Goal: Use online tool/utility: Utilize a website feature to perform a specific function

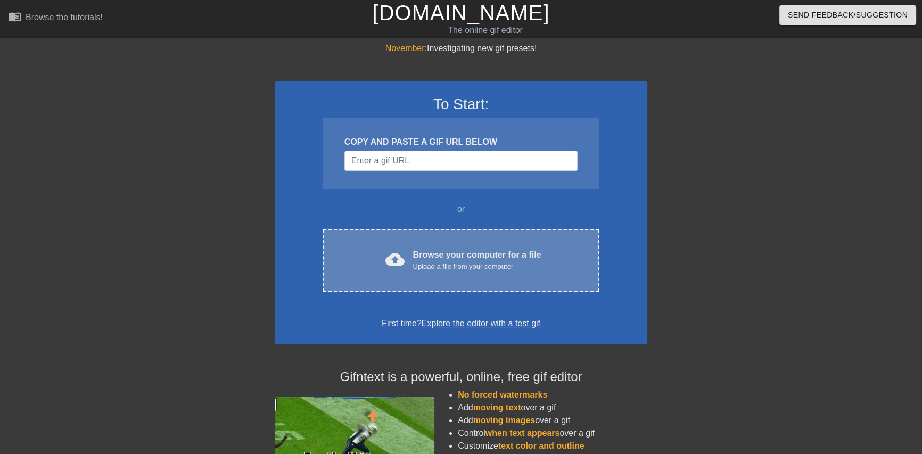
click at [458, 235] on div "cloud_upload Browse your computer for a file Upload a file from your computer C…" at bounding box center [461, 261] width 276 height 62
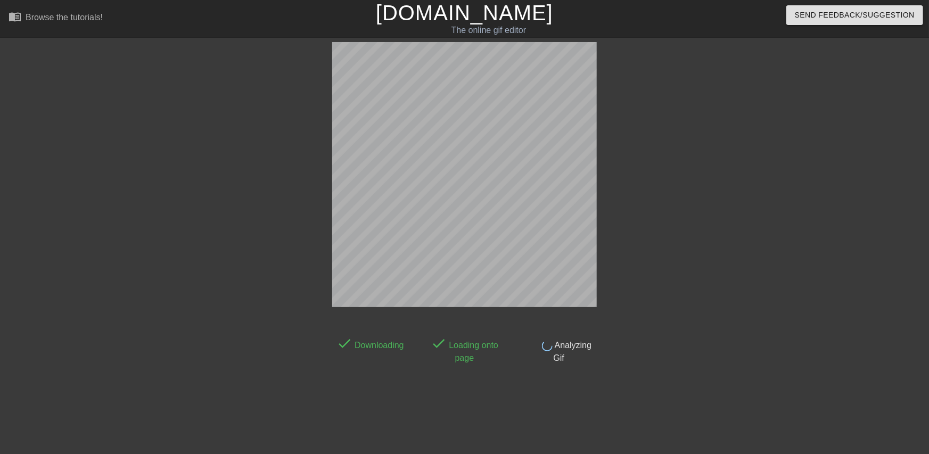
drag, startPoint x: 744, startPoint y: 240, endPoint x: 722, endPoint y: 241, distance: 22.4
click at [743, 241] on div at bounding box center [691, 202] width 160 height 320
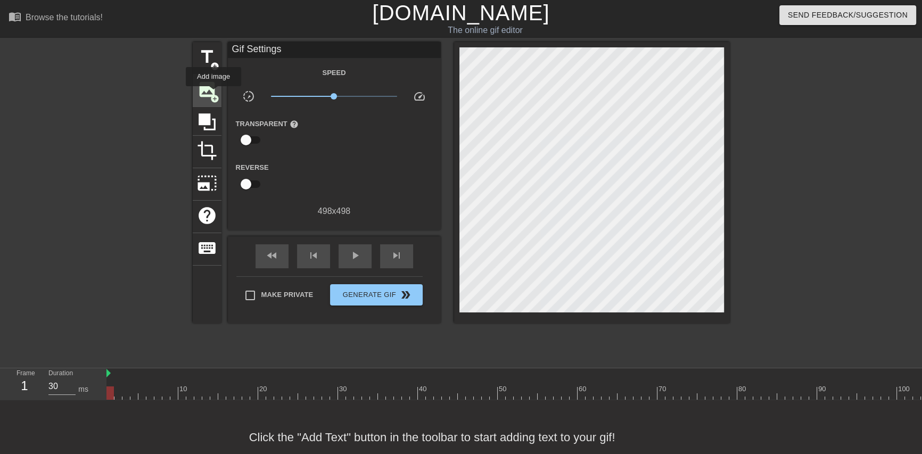
click at [214, 94] on span "add_circle" at bounding box center [214, 98] width 9 height 9
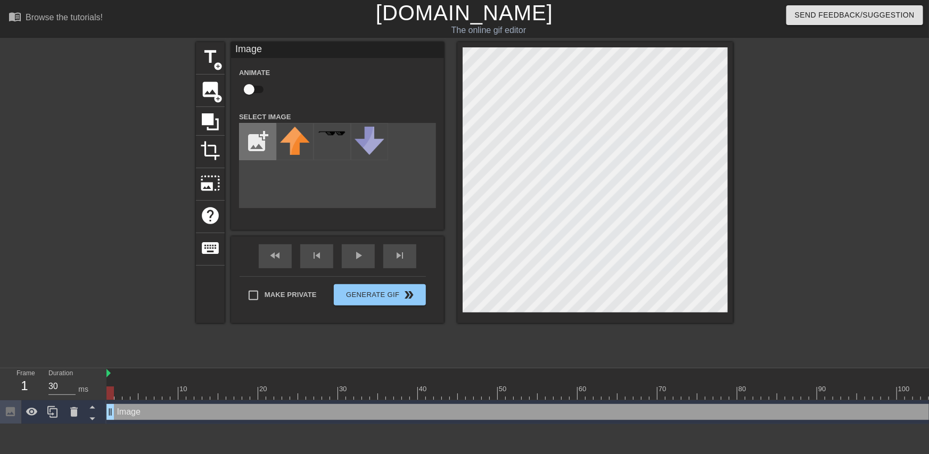
click at [261, 136] on input "file" at bounding box center [258, 142] width 36 height 36
type input "C:\fakepath\coollogo_com-17523881.png"
click at [298, 138] on img at bounding box center [295, 134] width 30 height 12
click at [291, 138] on img at bounding box center [295, 134] width 30 height 12
click at [748, 295] on div "title add_circle image add_circle crop photo_size_select_large help keyboard Im…" at bounding box center [464, 202] width 929 height 320
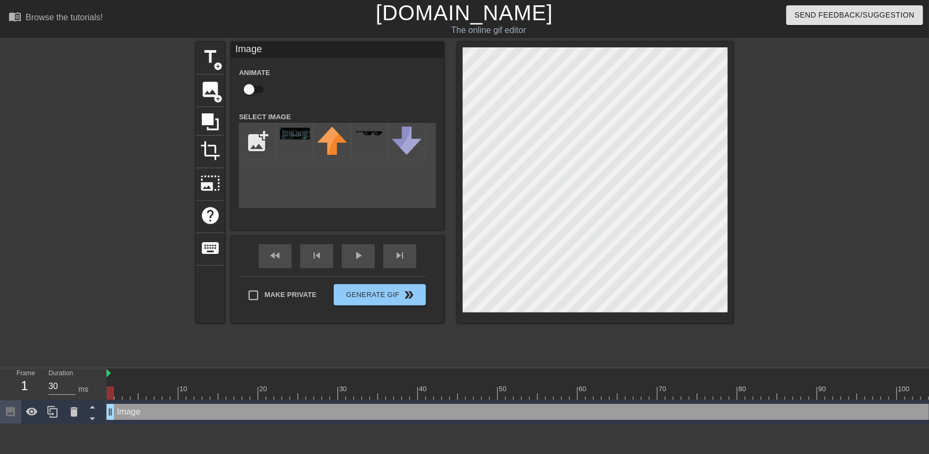
click at [743, 292] on div "title add_circle image add_circle crop photo_size_select_large help keyboard Im…" at bounding box center [464, 202] width 929 height 320
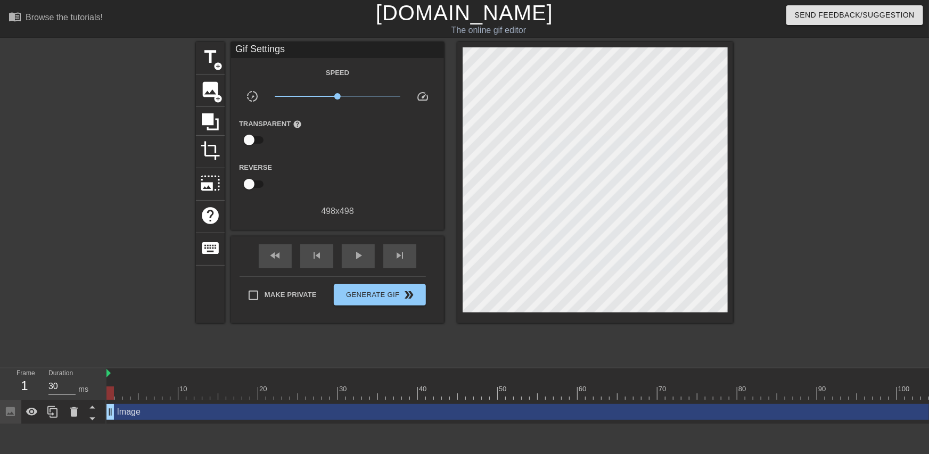
click at [797, 220] on div at bounding box center [826, 202] width 160 height 320
click at [362, 255] on span "play_arrow" at bounding box center [358, 255] width 13 height 13
click at [361, 251] on span "pause" at bounding box center [358, 255] width 13 height 13
click at [358, 258] on span "play_arrow" at bounding box center [358, 255] width 13 height 13
type input "40"
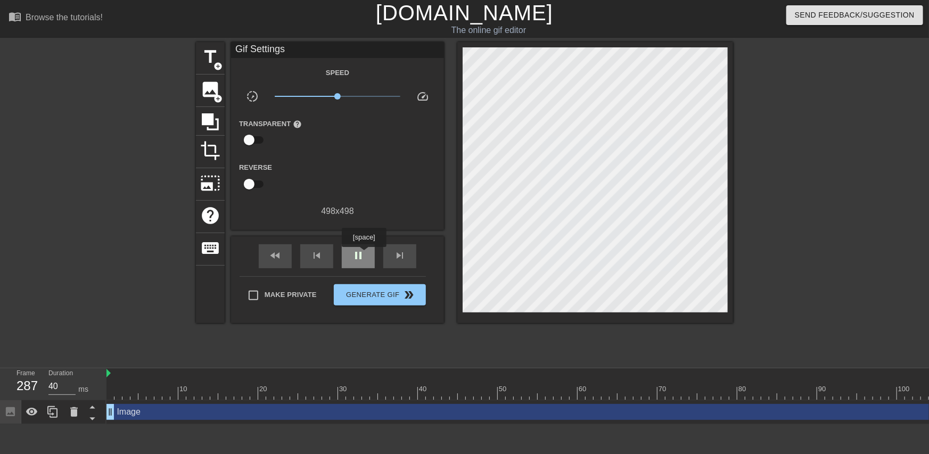
click at [364, 255] on span "pause" at bounding box center [358, 255] width 13 height 13
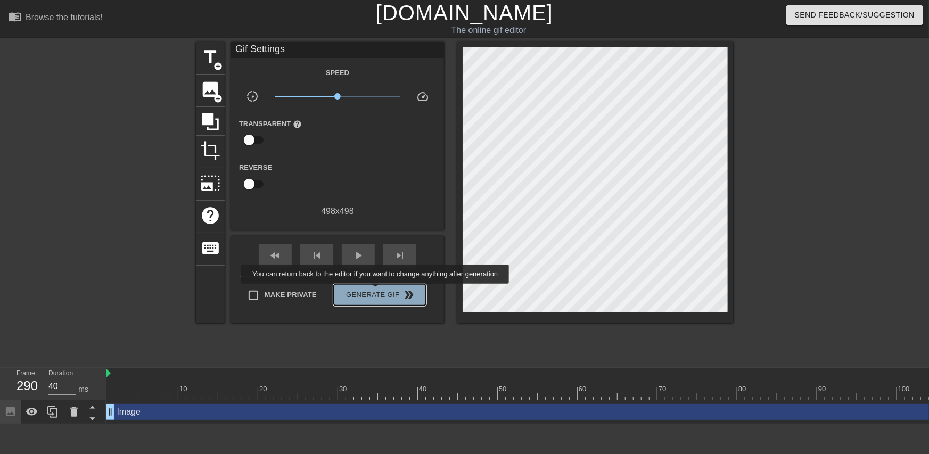
click at [377, 291] on span "Generate Gif double_arrow" at bounding box center [380, 295] width 84 height 13
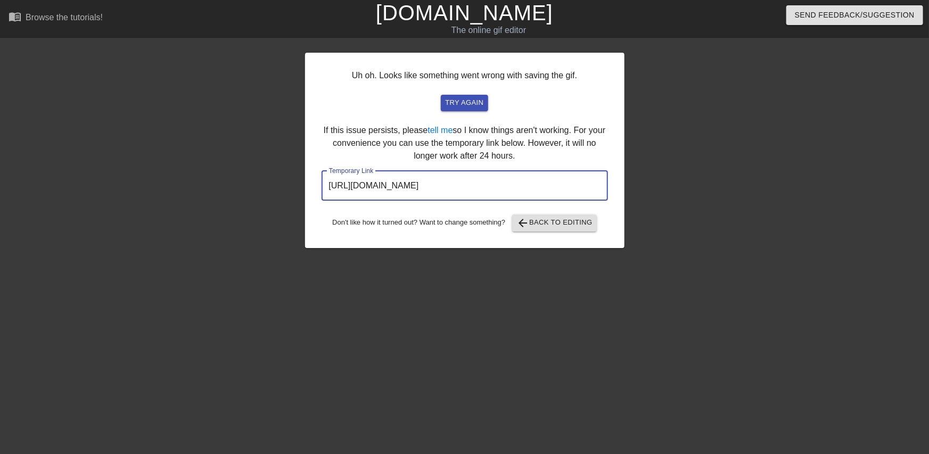
click at [509, 183] on input "[URL][DOMAIN_NAME]" at bounding box center [465, 186] width 287 height 30
